Goal: Task Accomplishment & Management: Use online tool/utility

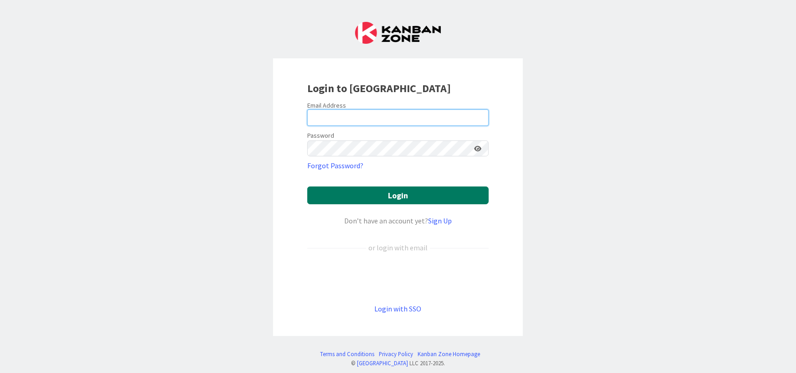
type input "[PERSON_NAME][EMAIL_ADDRESS][DOMAIN_NAME]"
click at [392, 197] on button "Login" at bounding box center [397, 195] width 181 height 18
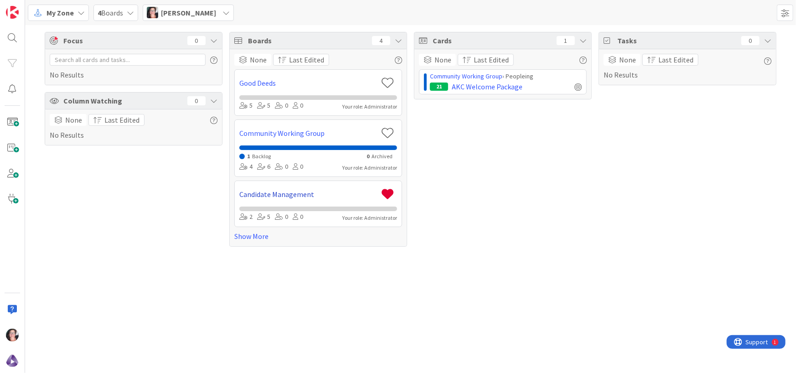
click at [290, 191] on link "Candidate Management" at bounding box center [308, 194] width 138 height 11
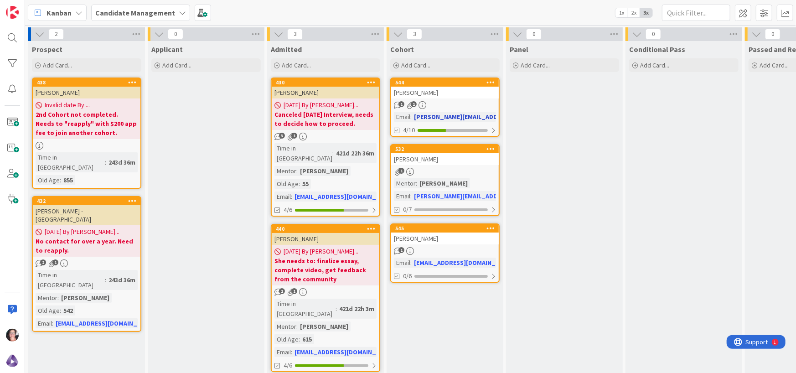
click at [444, 93] on div "[PERSON_NAME]" at bounding box center [445, 93] width 108 height 12
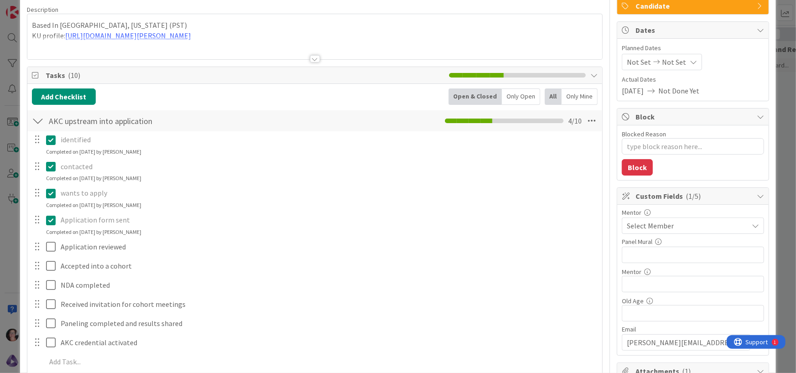
scroll to position [91, 0]
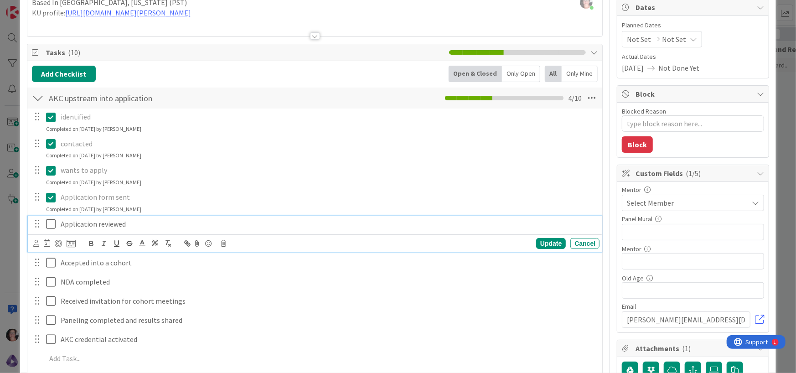
click at [48, 223] on icon at bounding box center [51, 223] width 10 height 11
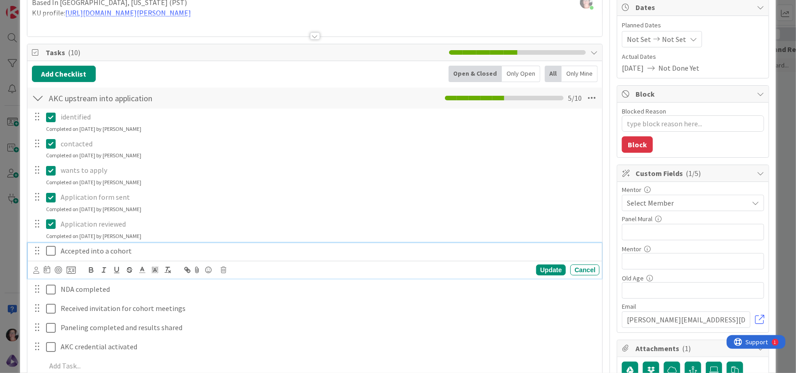
click at [50, 248] on icon at bounding box center [51, 250] width 10 height 11
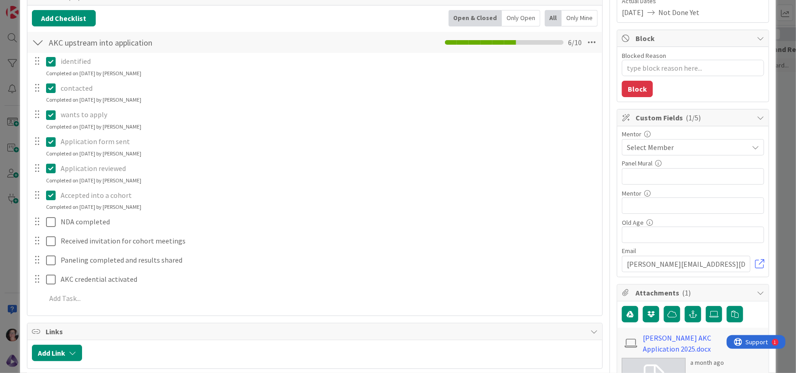
scroll to position [182, 0]
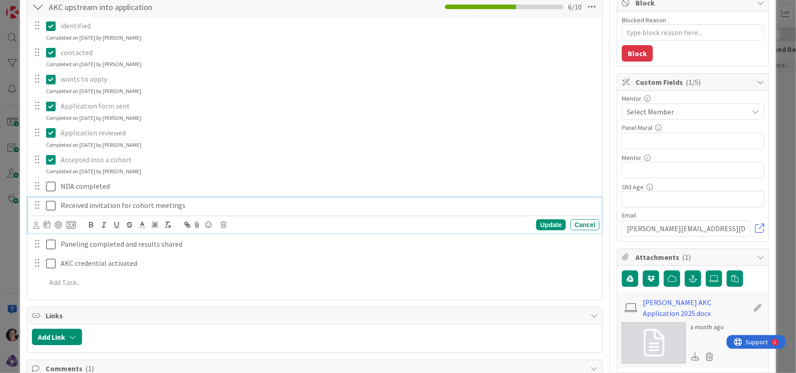
click at [52, 205] on icon at bounding box center [51, 205] width 10 height 11
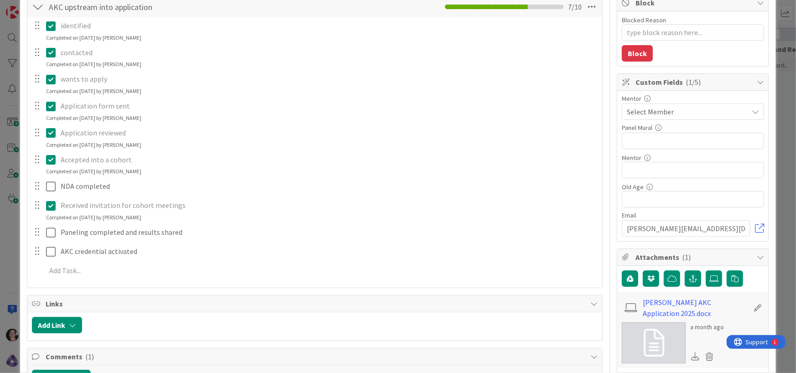
type textarea "x"
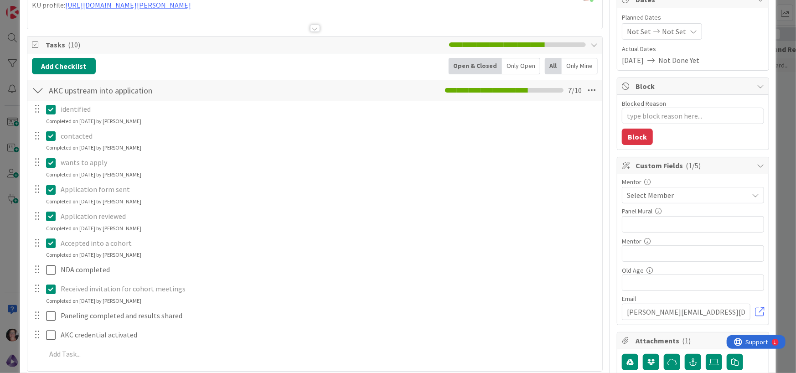
scroll to position [91, 0]
